Goal: Information Seeking & Learning: Learn about a topic

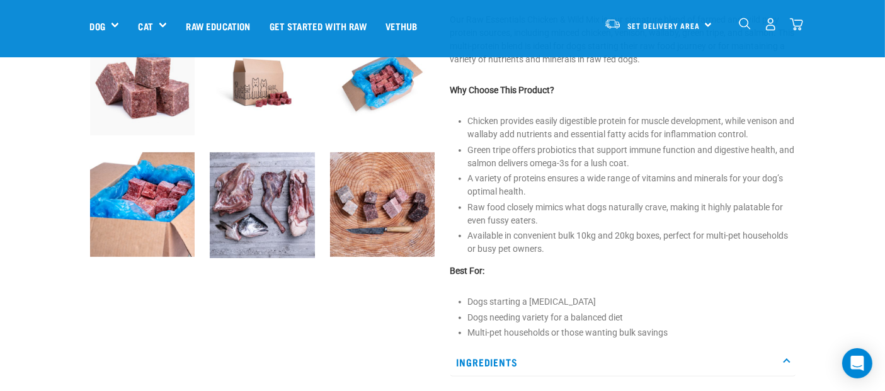
scroll to position [392, 0]
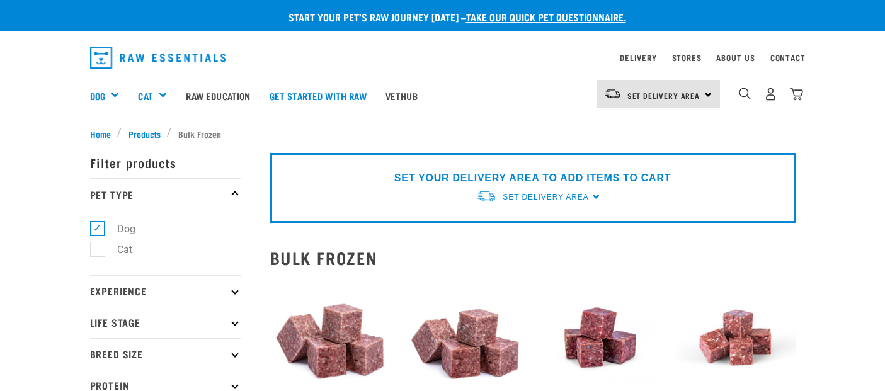
select select "709"
select select "24"
select select "34496"
select select "62284"
select select "776"
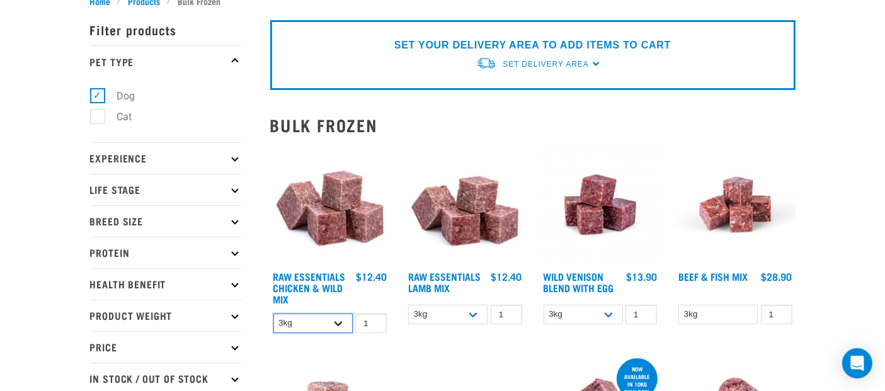
click at [321, 333] on select "1kg 3kg Bulk (10kg)" at bounding box center [312, 324] width 79 height 20
click at [623, 324] on select "1kg 3kg Bulk (10kg)" at bounding box center [583, 315] width 79 height 20
select select "50722"
click at [558, 324] on select "1kg 3kg Bulk (10kg)" at bounding box center [583, 315] width 79 height 20
click at [326, 333] on select "1kg 3kg Bulk (10kg)" at bounding box center [312, 324] width 79 height 20
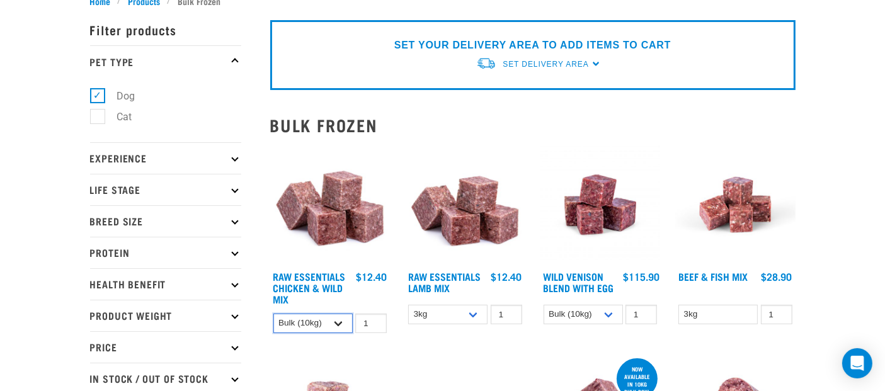
click at [273, 329] on select "1kg 3kg Bulk (10kg)" at bounding box center [312, 324] width 79 height 20
select select "731"
click at [563, 148] on img at bounding box center [601, 205] width 120 height 120
click at [465, 249] on img at bounding box center [465, 205] width 120 height 120
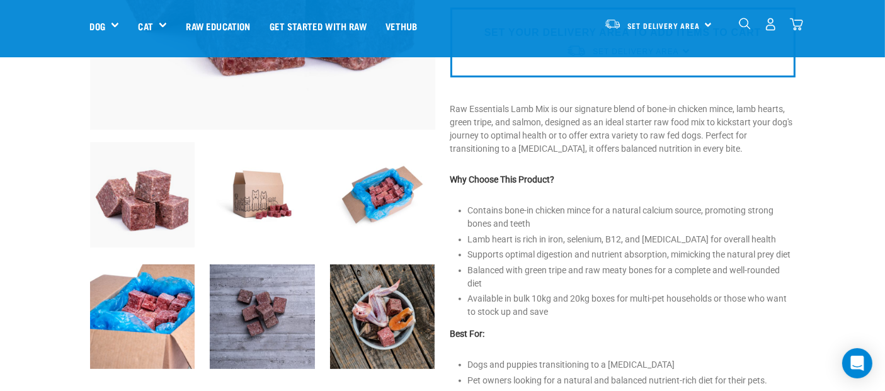
scroll to position [280, 0]
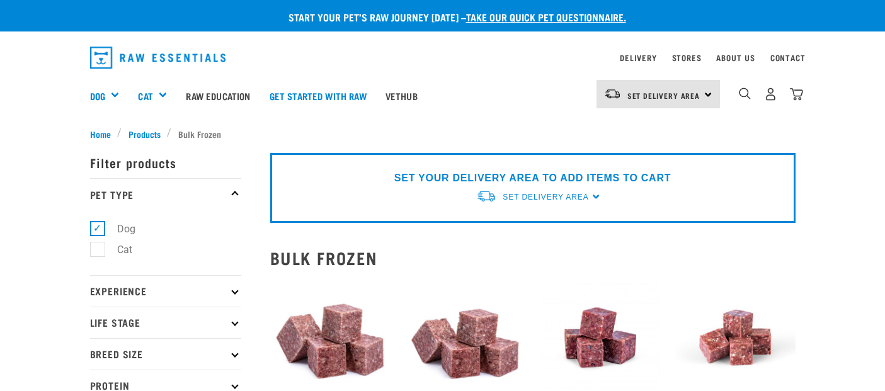
select select "731"
select select "24"
select select "50722"
select select "62284"
select select "776"
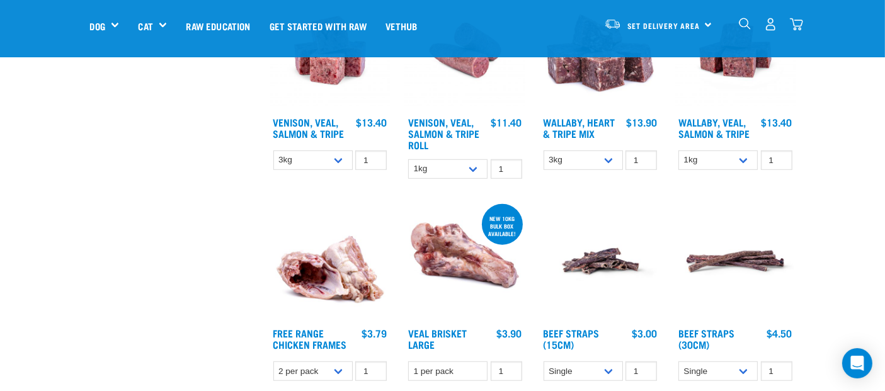
scroll to position [832, 0]
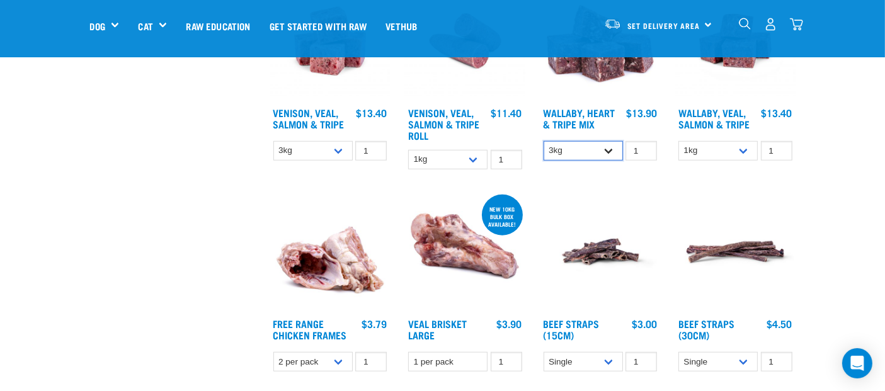
click at [623, 161] on select "1kg 3kg Bulk (10kg)" at bounding box center [583, 151] width 79 height 20
click at [758, 161] on select "1kg 3kg Bulk (18kg)" at bounding box center [718, 151] width 79 height 20
click at [783, 101] on img at bounding box center [735, 41] width 120 height 120
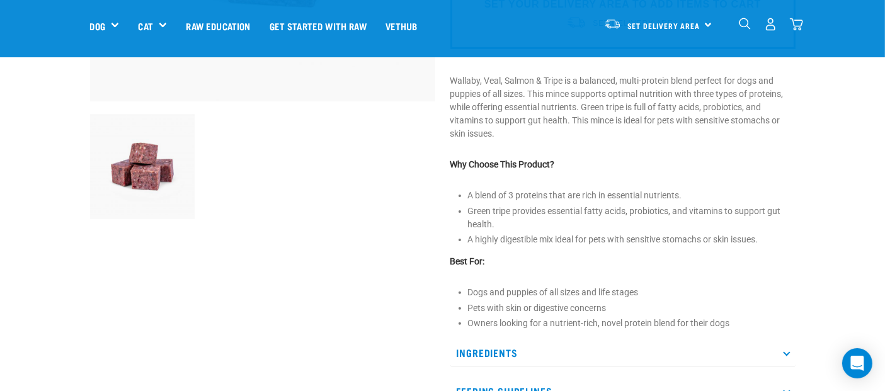
scroll to position [364, 0]
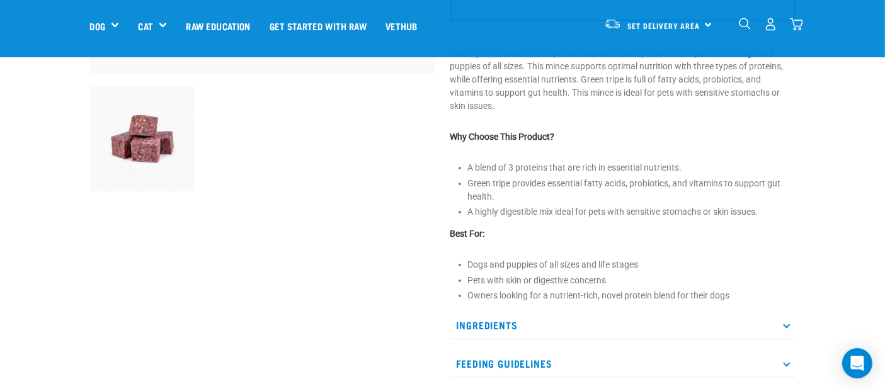
click at [467, 311] on p "Ingredients" at bounding box center [622, 325] width 345 height 28
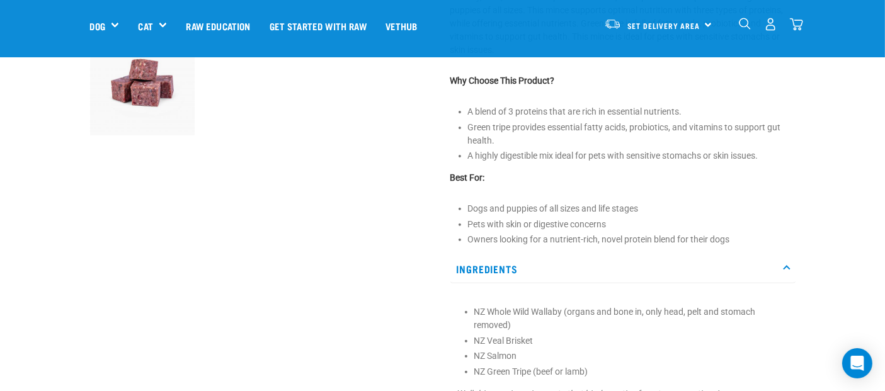
scroll to position [392, 0]
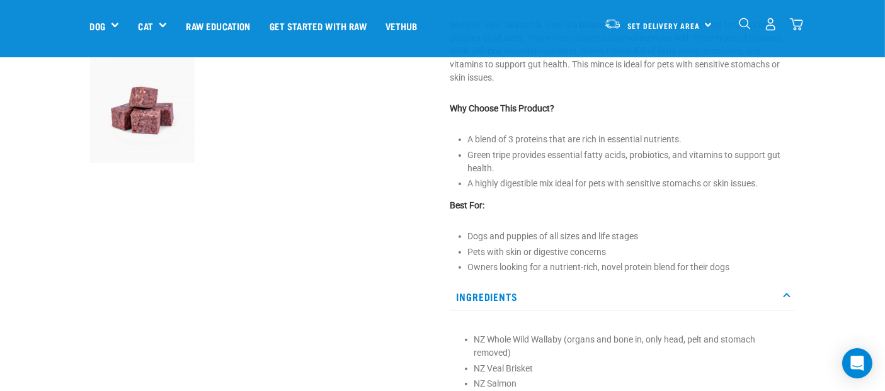
click at [777, 31] on img "dropdown navigation" at bounding box center [770, 24] width 13 height 13
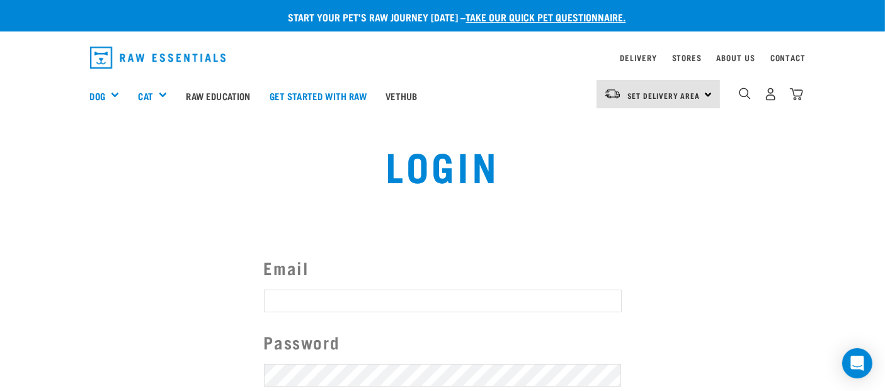
type input "[EMAIL_ADDRESS][DOMAIN_NAME]"
click at [715, 212] on div "Login" at bounding box center [442, 175] width 580 height 81
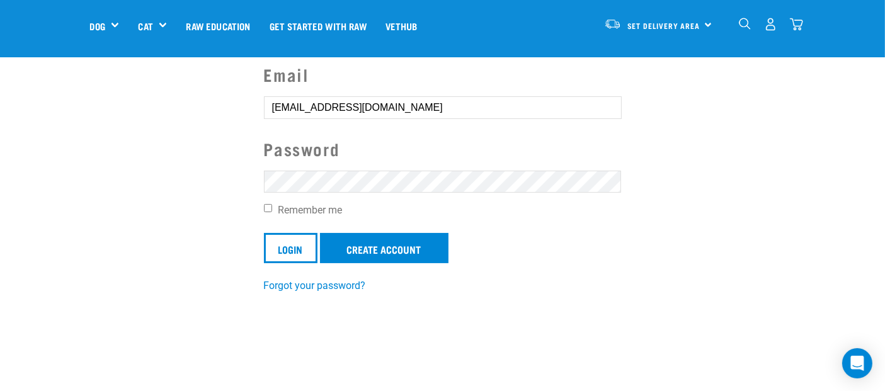
scroll to position [112, 0]
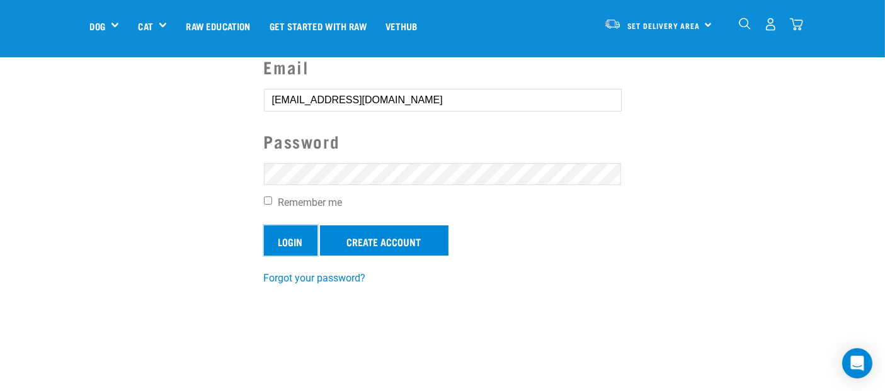
click at [278, 244] on input "Login" at bounding box center [291, 241] width 54 height 30
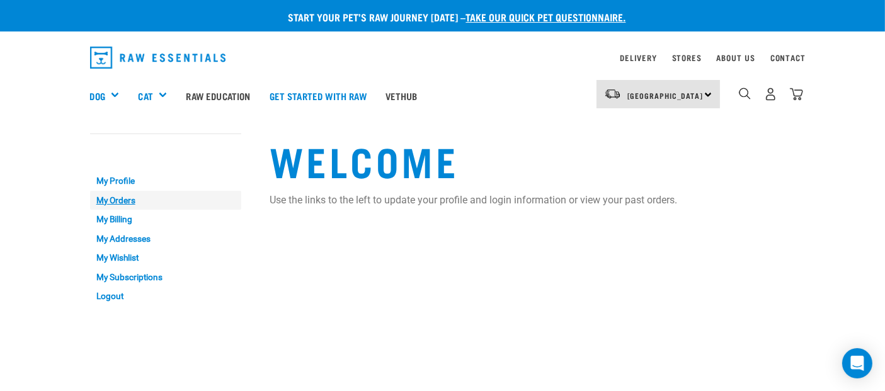
click at [90, 203] on link "My Orders" at bounding box center [165, 201] width 151 height 20
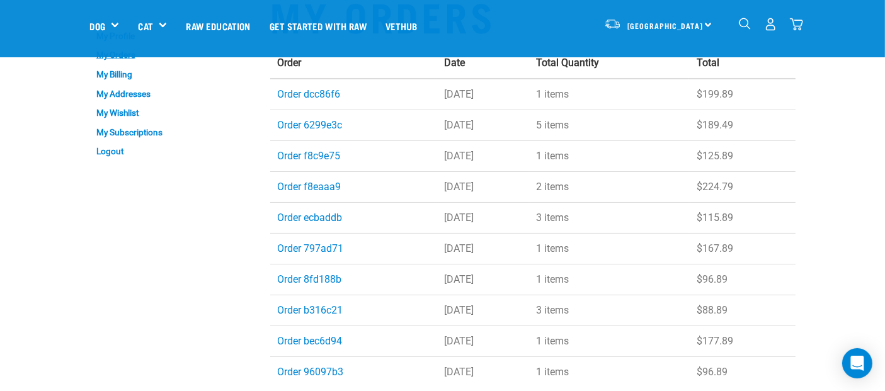
scroll to position [28, 0]
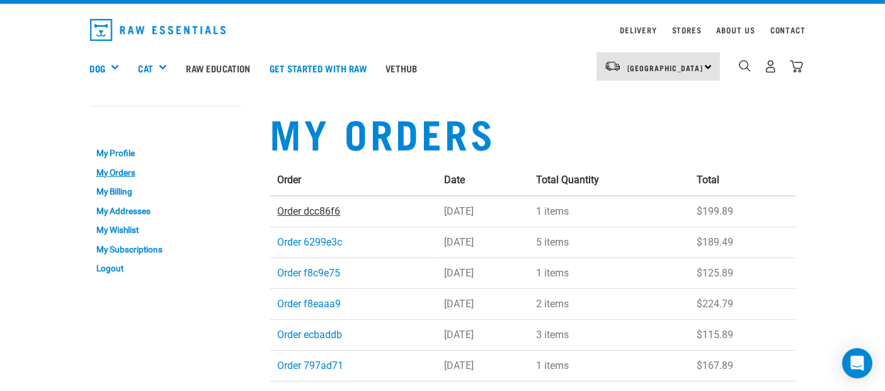
click at [278, 215] on link "Order dcc86f6" at bounding box center [309, 211] width 63 height 12
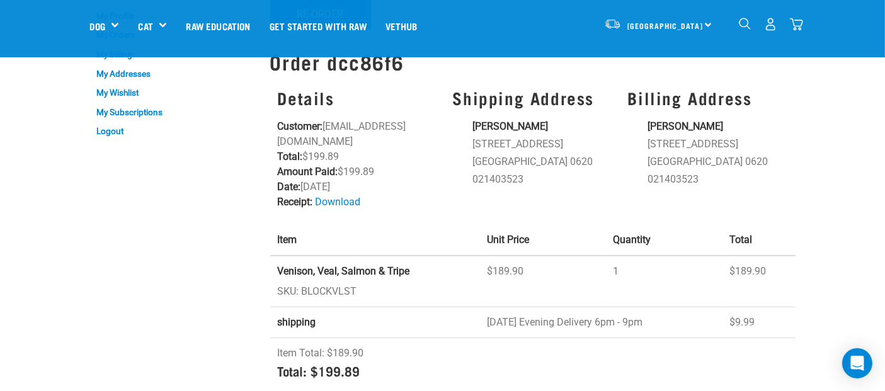
scroll to position [84, 0]
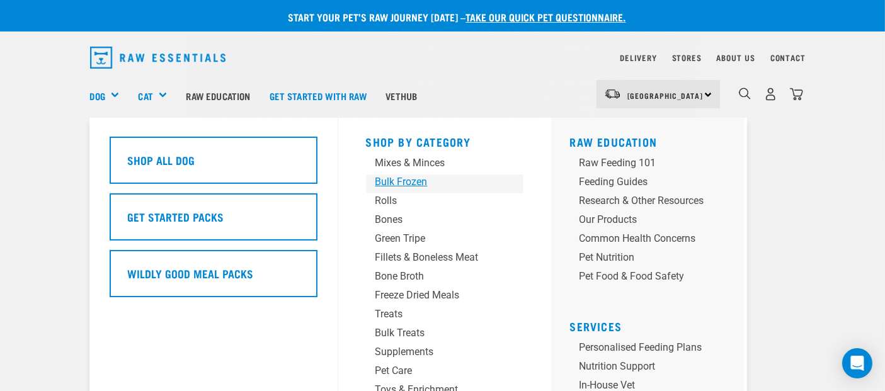
click at [398, 183] on div "Bulk Frozen" at bounding box center [434, 182] width 118 height 15
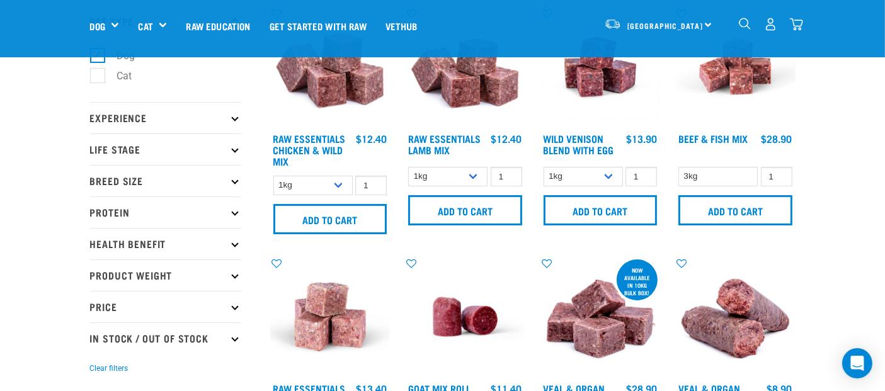
scroll to position [55, 0]
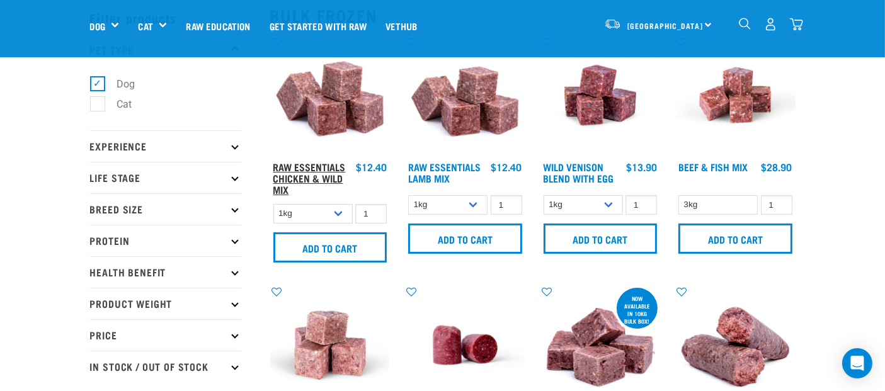
click at [292, 192] on link "Raw Essentials Chicken & Wild Mix" at bounding box center [309, 178] width 72 height 28
click at [273, 185] on link "Raw Essentials Chicken & Wild Mix" at bounding box center [309, 178] width 72 height 28
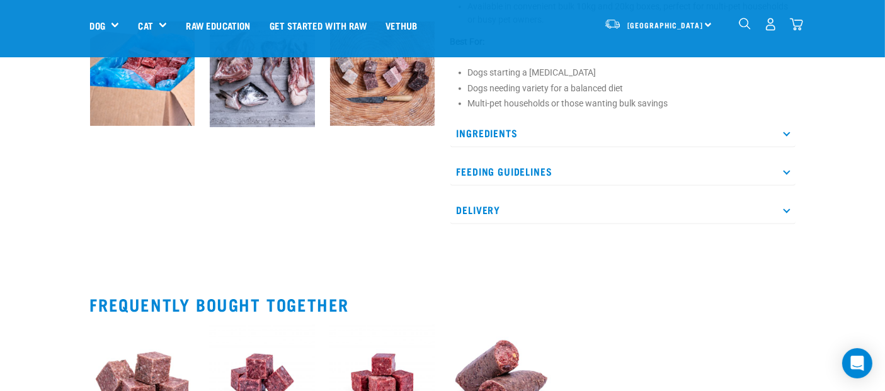
scroll to position [559, 0]
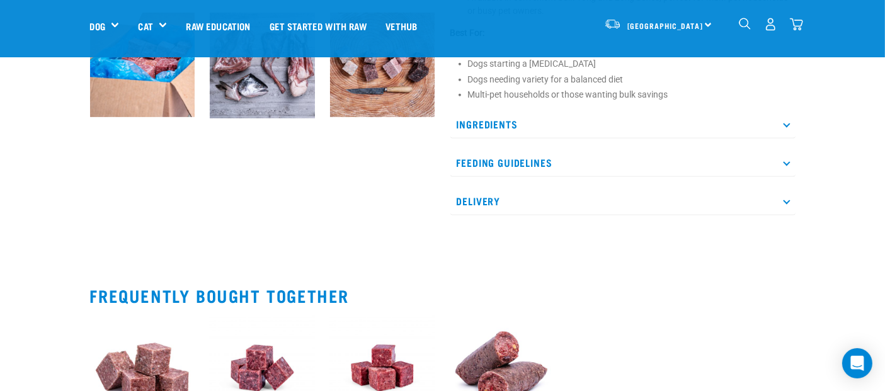
click at [796, 149] on p "Feeding Guidelines" at bounding box center [622, 163] width 345 height 28
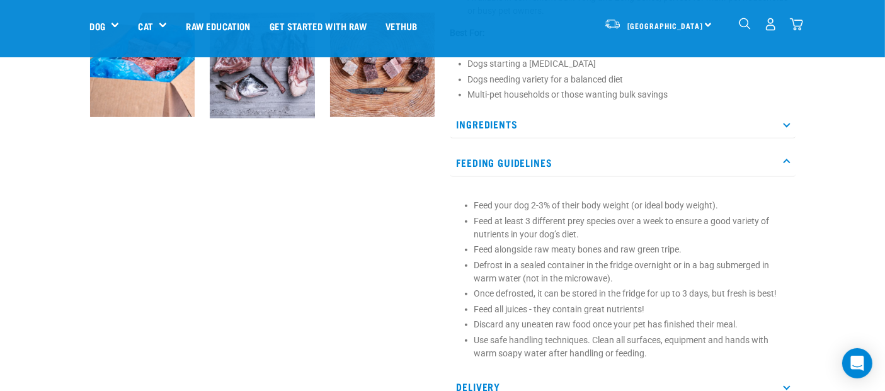
click at [796, 110] on p "Ingredients" at bounding box center [622, 124] width 345 height 28
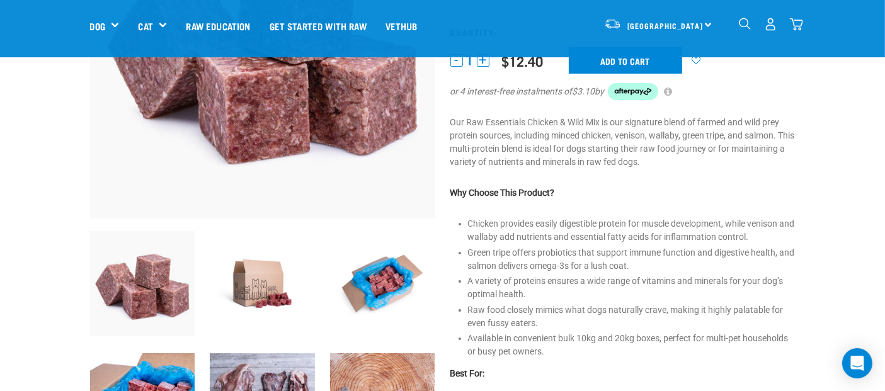
scroll to position [203, 0]
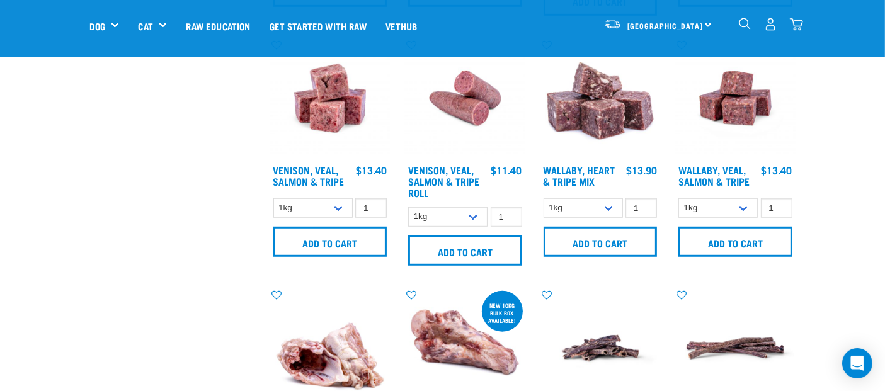
scroll to position [797, 0]
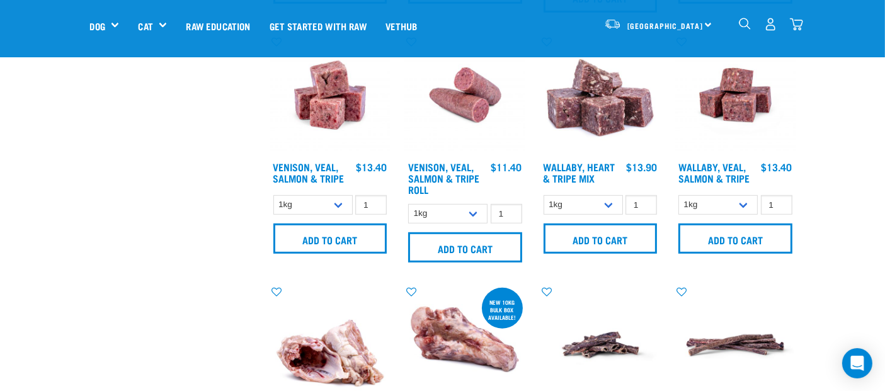
click at [777, 156] on img at bounding box center [735, 95] width 120 height 120
click at [741, 181] on link "Wallaby, Veal, Salmon & Tripe" at bounding box center [714, 172] width 71 height 17
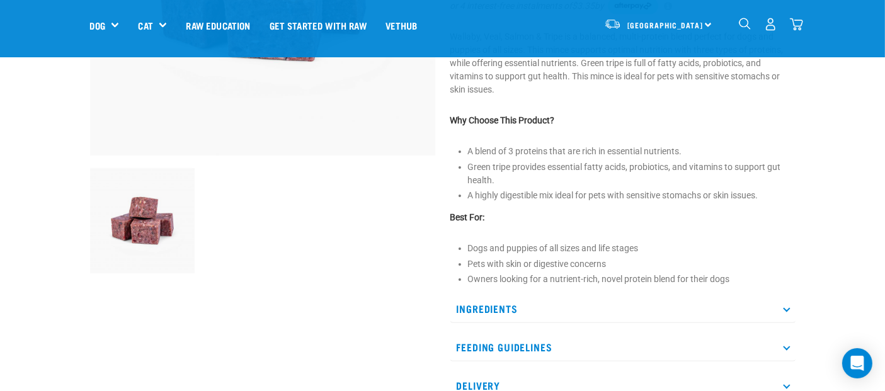
scroll to position [284, 0]
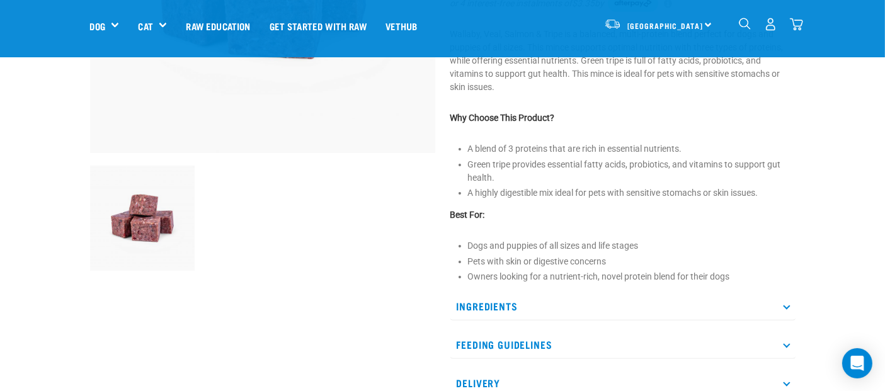
click at [790, 303] on icon at bounding box center [786, 306] width 7 height 7
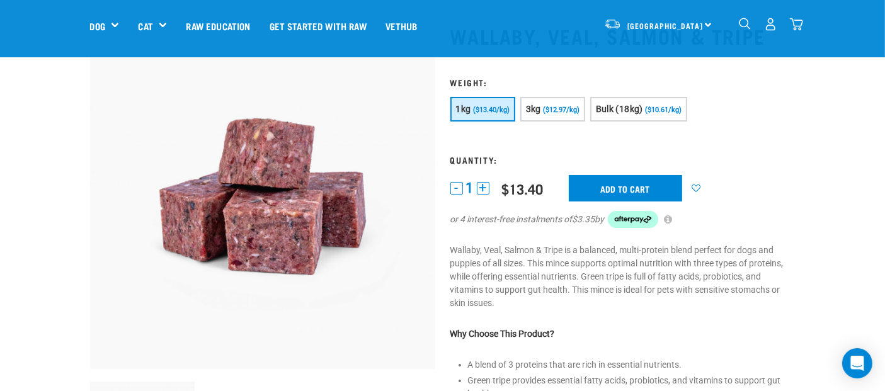
scroll to position [66, 0]
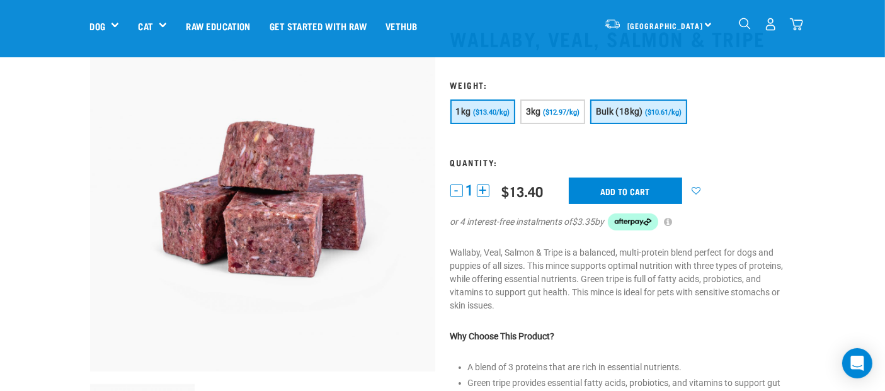
click at [634, 110] on span "Bulk (18kg)" at bounding box center [619, 111] width 47 height 10
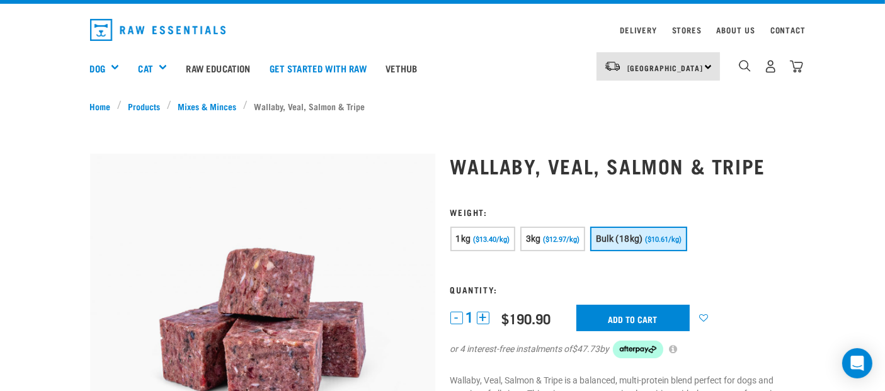
scroll to position [0, 0]
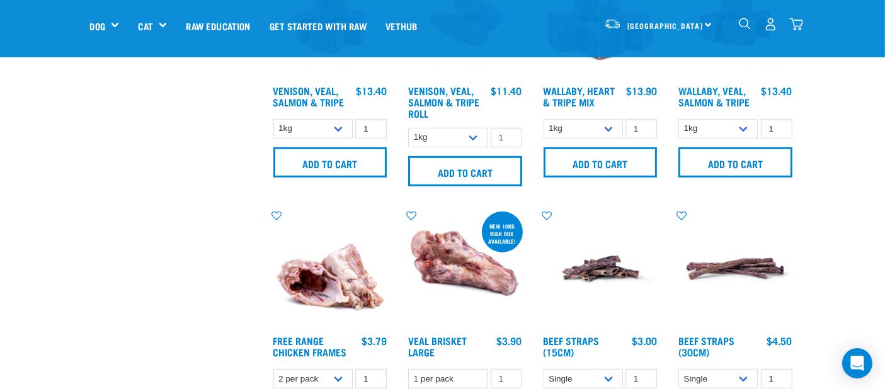
scroll to position [862, 0]
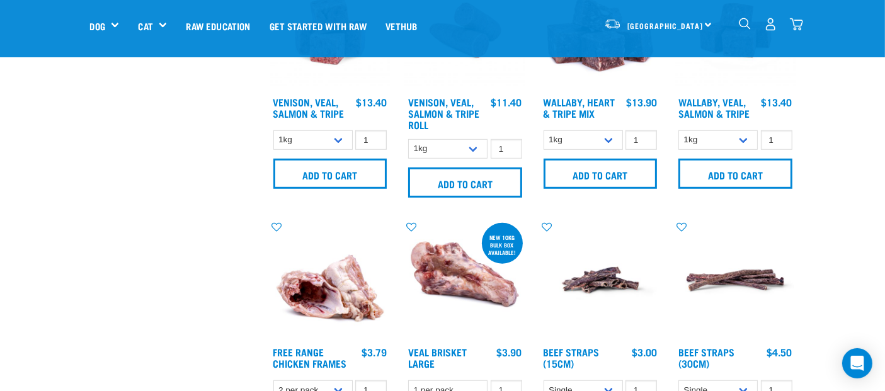
click at [617, 91] on img at bounding box center [601, 30] width 120 height 120
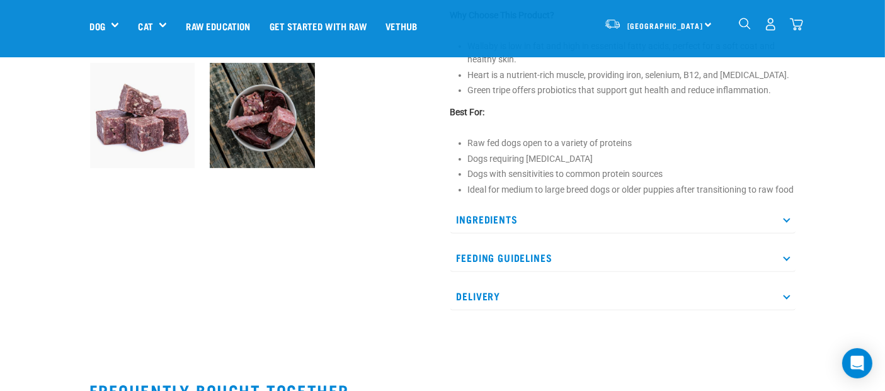
scroll to position [392, 0]
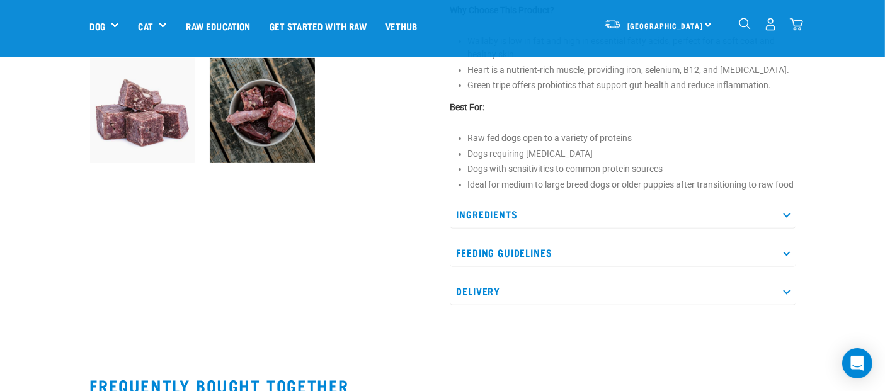
click at [488, 200] on p "Ingredients" at bounding box center [622, 214] width 345 height 28
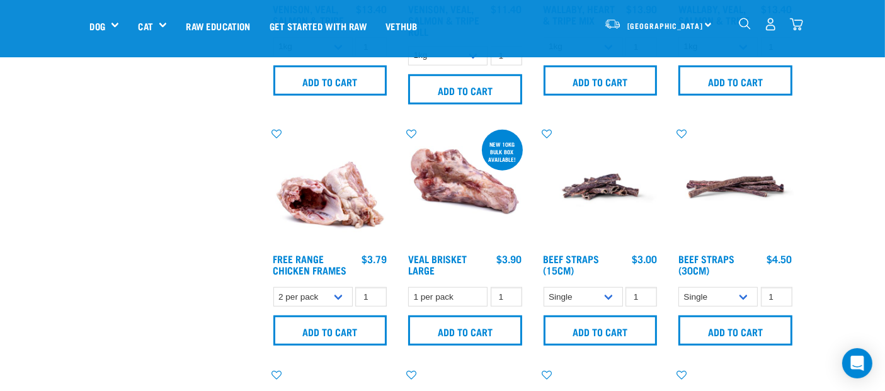
scroll to position [927, 0]
